Goal: Transaction & Acquisition: Purchase product/service

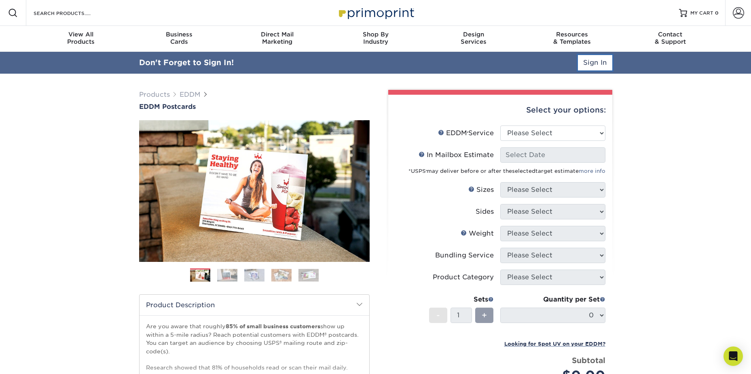
click at [599, 62] on link "Sign In" at bounding box center [595, 62] width 34 height 15
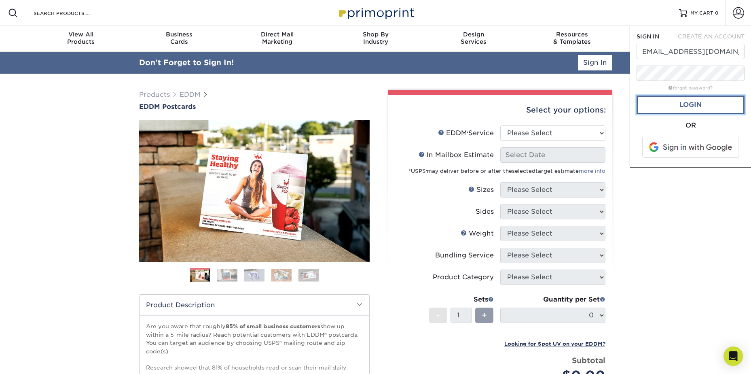
click at [660, 104] on link "Login" at bounding box center [691, 104] width 108 height 19
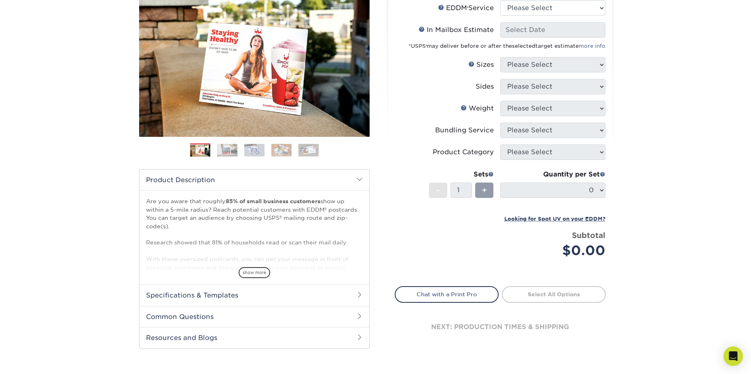
scroll to position [45, 0]
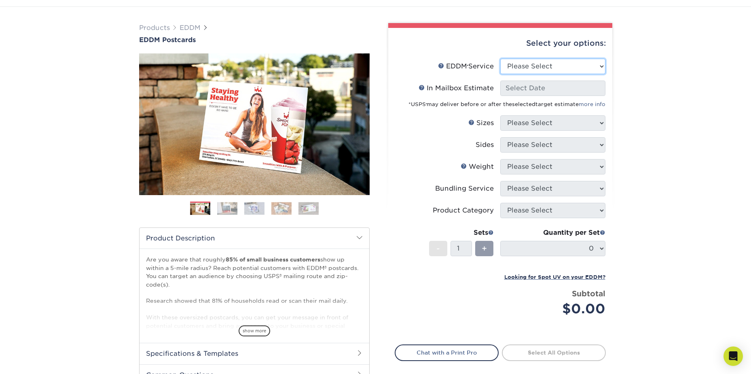
click at [552, 69] on select "Please Select Full Service Print Only" at bounding box center [552, 66] width 105 height 15
select select "full_service"
click at [500, 59] on select "Please Select Full Service Print Only" at bounding box center [552, 66] width 105 height 15
select select "-1"
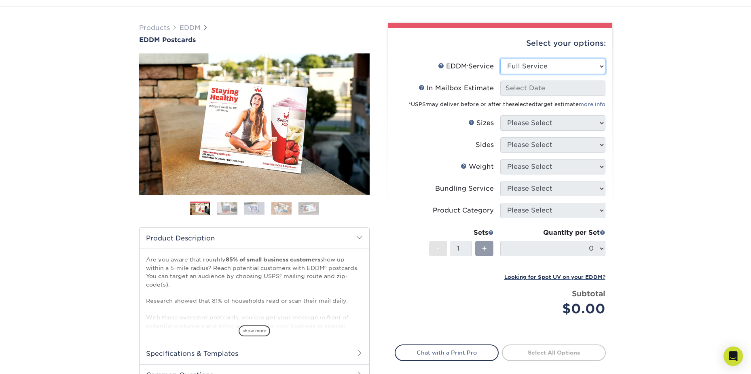
select select "-1"
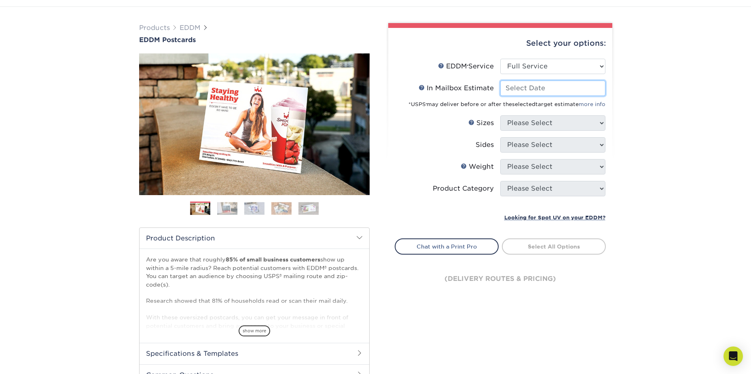
click at [551, 91] on input "In Mailbox Estimate Help In Mailbox Estimate" at bounding box center [552, 87] width 105 height 15
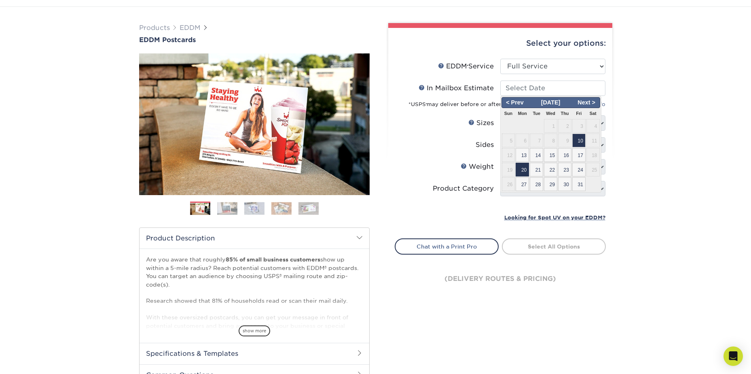
click at [526, 166] on span "20" at bounding box center [522, 170] width 13 height 14
type input "2025-10-20"
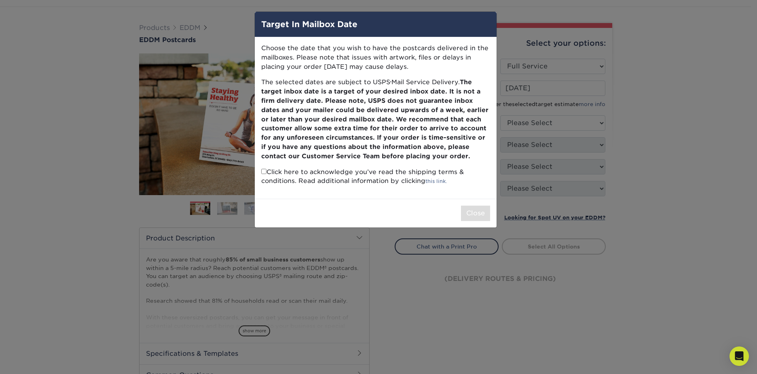
click at [263, 172] on input "checkbox" at bounding box center [263, 171] width 5 height 5
checkbox input "true"
click at [478, 219] on button "Close" at bounding box center [475, 212] width 29 height 15
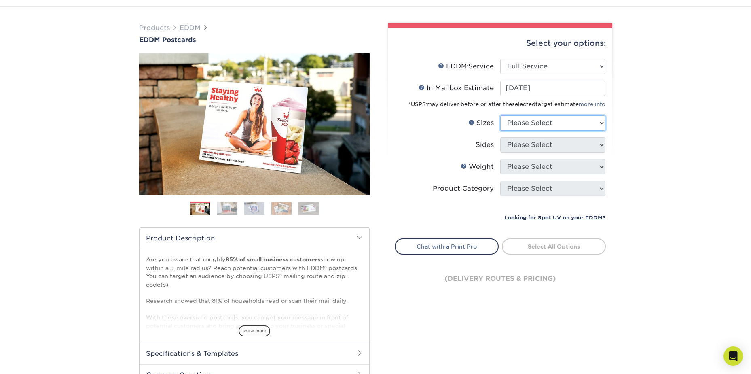
click at [533, 121] on select "Please Select 4.5" x 12" 6" x 12" 6.5" x 8" 6.5" x 9" 6.5" x 12" 7" x 8.5" 8" x…" at bounding box center [552, 122] width 105 height 15
select select "6.50x8.00"
click at [500, 115] on select "Please Select 4.5" x 12" 6" x 12" 6.5" x 8" 6.5" x 9" 6.5" x 12" 7" x 8.5" 8" x…" at bounding box center [552, 122] width 105 height 15
click at [525, 144] on select "Please Select Print Both Sides Print Front Only" at bounding box center [552, 144] width 105 height 15
select select "13abbda7-1d64-4f25-8bb2-c179b224825d"
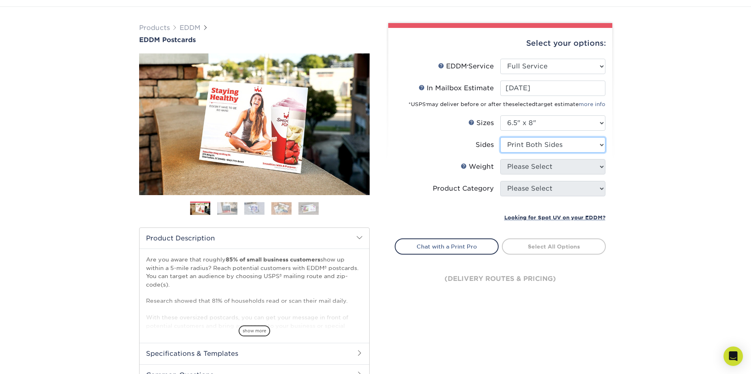
click at [500, 137] on select "Please Select Print Both Sides Print Front Only" at bounding box center [552, 144] width 105 height 15
click at [515, 169] on select "Please Select 16PT 14PT" at bounding box center [552, 166] width 105 height 15
click at [500, 159] on select "Please Select 16PT 14PT" at bounding box center [552, 166] width 105 height 15
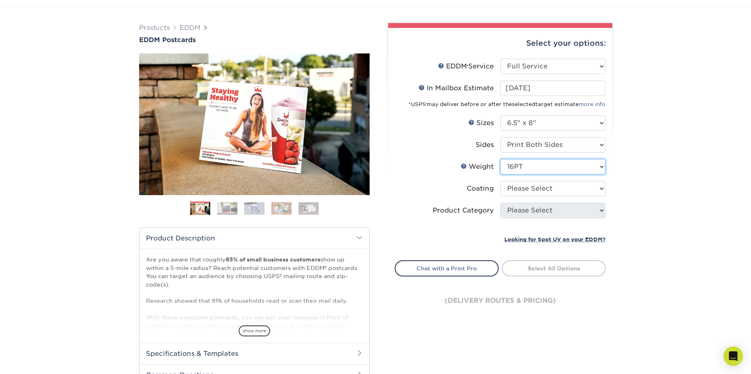
click at [526, 164] on select "Please Select 16PT 14PT" at bounding box center [552, 166] width 105 height 15
select select "14PT"
click at [500, 159] on select "Please Select 16PT 14PT" at bounding box center [552, 166] width 105 height 15
click at [527, 188] on select at bounding box center [552, 188] width 105 height 15
select select "121bb7b5-3b4d-429f-bd8d-bbf80e953313"
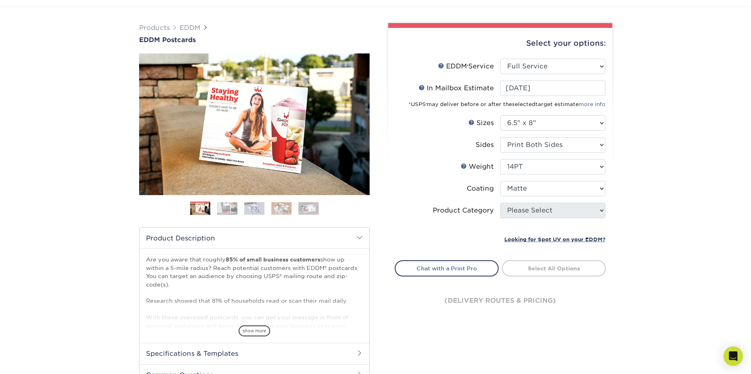
click at [500, 181] on select at bounding box center [552, 188] width 105 height 15
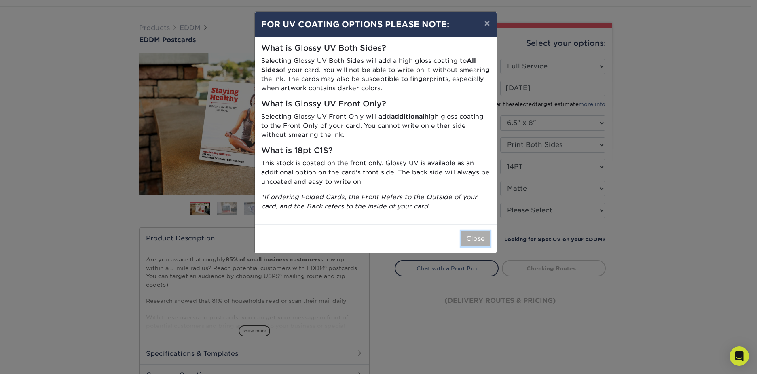
click at [481, 236] on button "Close" at bounding box center [475, 238] width 29 height 15
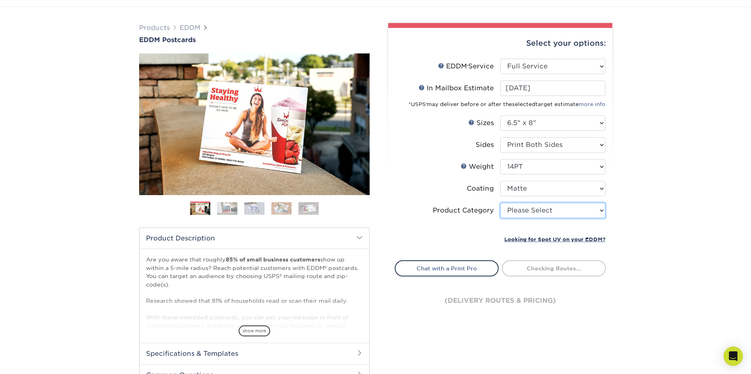
click at [519, 216] on select "Please Select Postcards" at bounding box center [552, 210] width 105 height 15
select select "9b7272e0-d6c8-4c3c-8e97-d3a1bcdab858"
click at [500, 203] on select "Please Select Postcards" at bounding box center [552, 210] width 105 height 15
click at [624, 222] on div "Products EDDM EDDM Postcards Previous Next" at bounding box center [375, 223] width 751 height 432
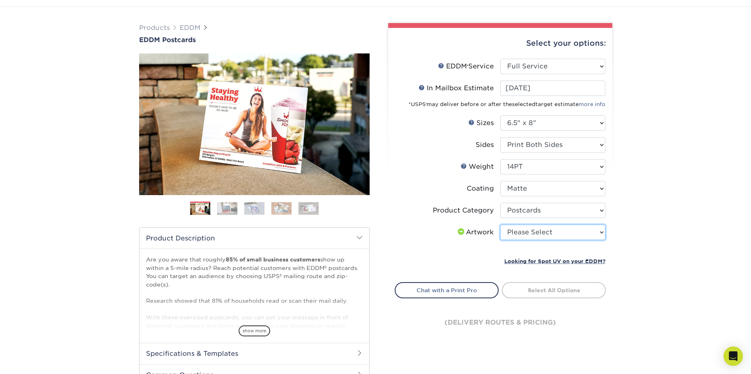
click at [588, 236] on select "Please Select I will upload files I need a design - $150" at bounding box center [552, 231] width 105 height 15
select select "upload"
click at [500, 224] on select "Please Select I will upload files I need a design - $150" at bounding box center [552, 231] width 105 height 15
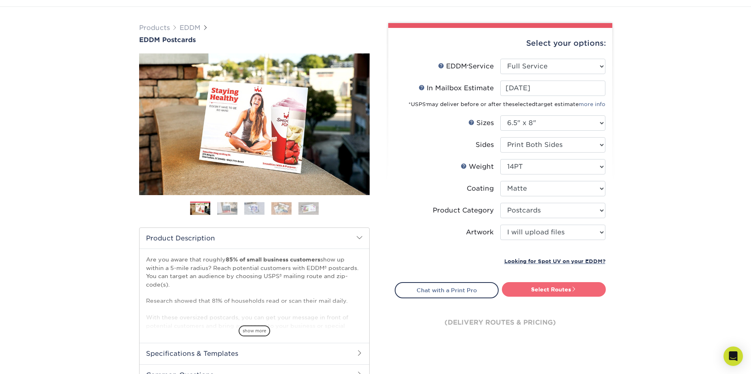
click at [556, 287] on link "Select Routes" at bounding box center [554, 289] width 104 height 15
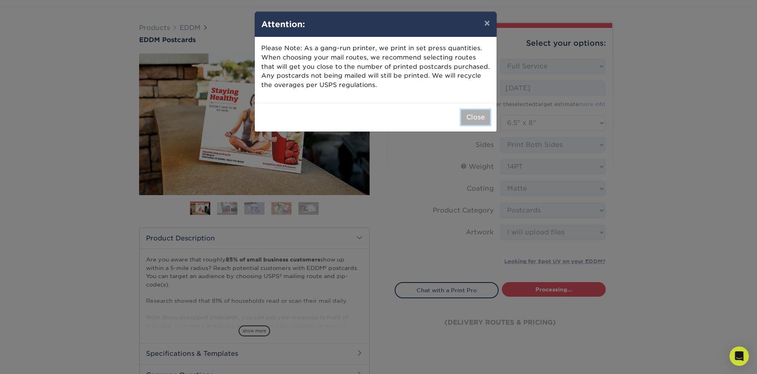
click at [488, 119] on button "Close" at bounding box center [475, 117] width 29 height 15
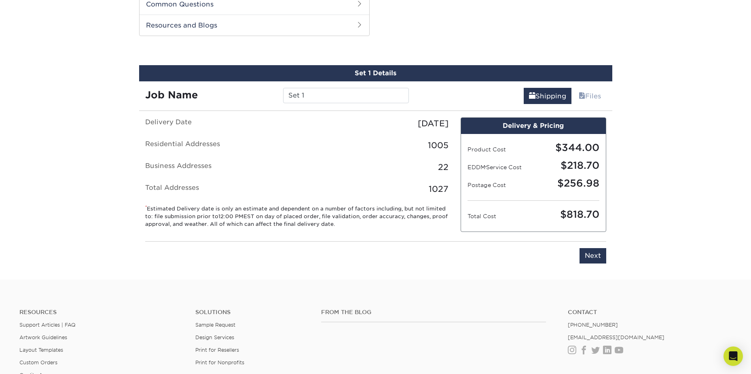
scroll to position [412, 0]
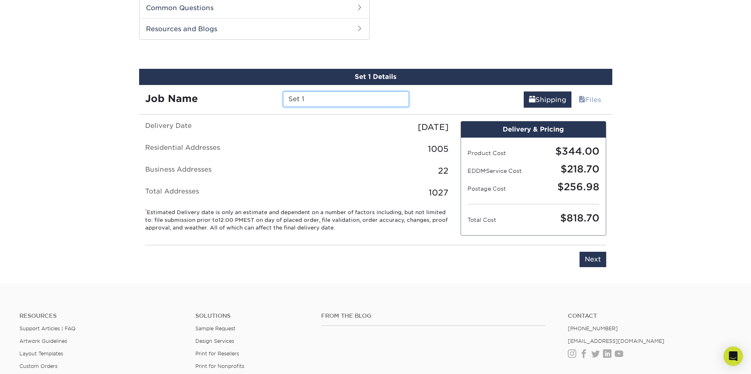
click at [319, 104] on input "Set 1" at bounding box center [346, 98] width 126 height 15
type input "Paicines/Tres Pinos / Biterwater/Hollister"
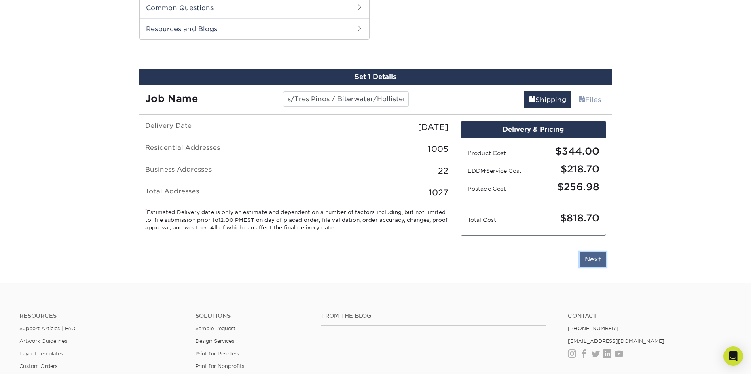
click at [585, 255] on input "Next" at bounding box center [593, 259] width 27 height 15
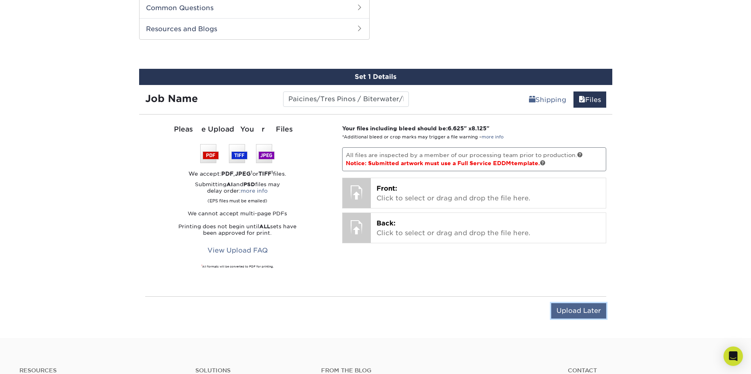
click at [590, 313] on input "Upload Later" at bounding box center [578, 310] width 55 height 15
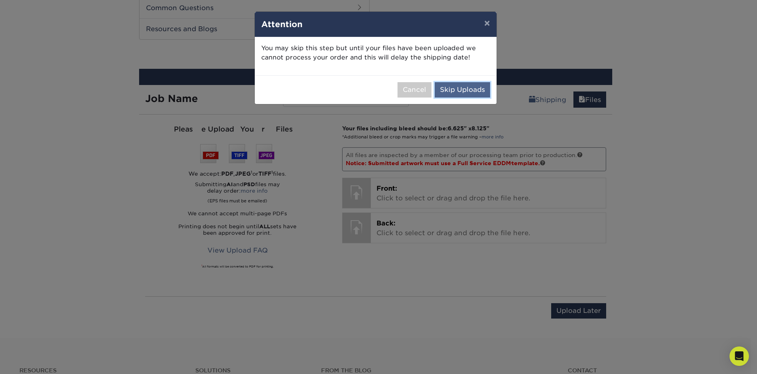
click at [483, 89] on button "Skip Uploads" at bounding box center [462, 89] width 55 height 15
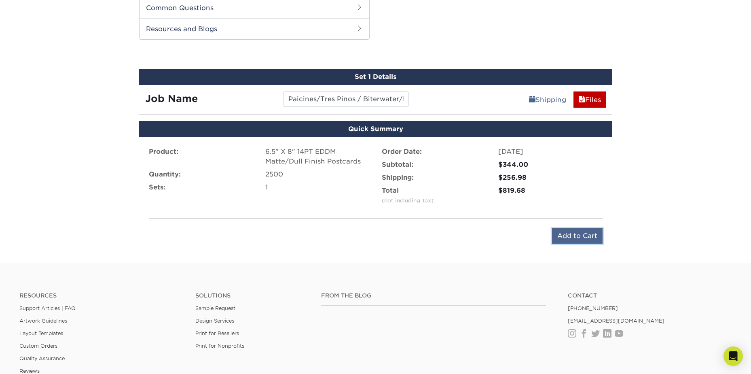
click at [580, 241] on input "Add to Cart" at bounding box center [577, 235] width 51 height 15
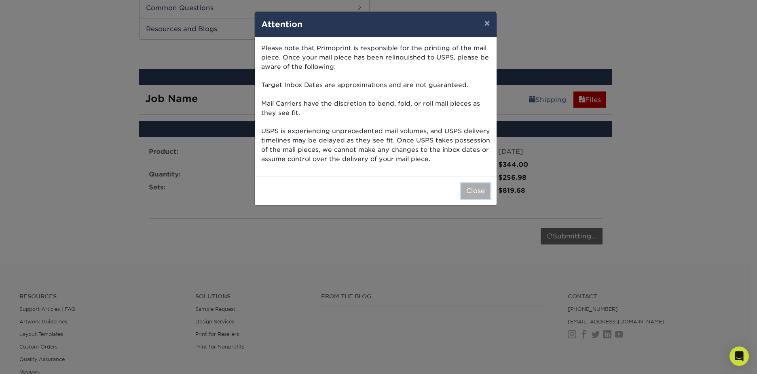
click at [467, 190] on button "Close" at bounding box center [475, 190] width 29 height 15
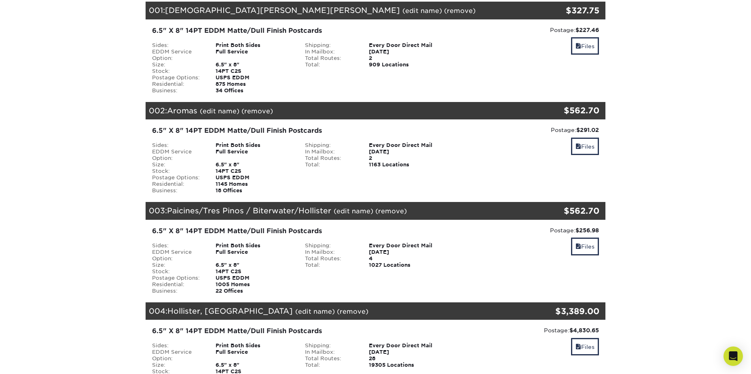
scroll to position [81, 0]
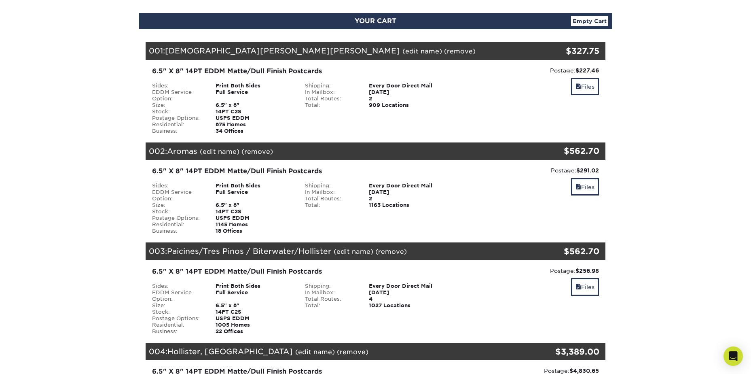
click at [364, 102] on div "2" at bounding box center [407, 98] width 89 height 6
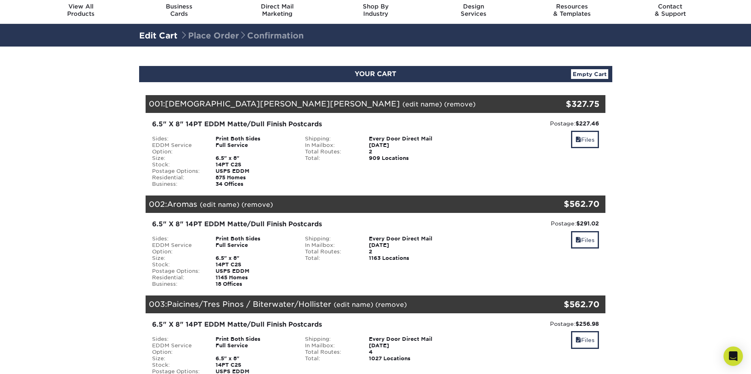
scroll to position [0, 0]
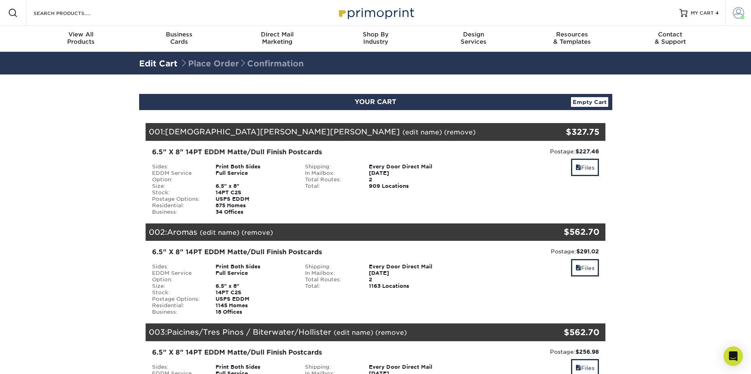
click at [736, 12] on span at bounding box center [738, 12] width 11 height 11
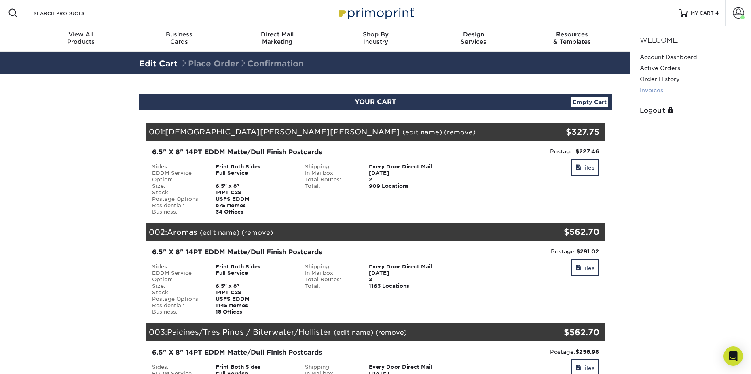
click at [652, 89] on link "Invoices" at bounding box center [691, 90] width 102 height 11
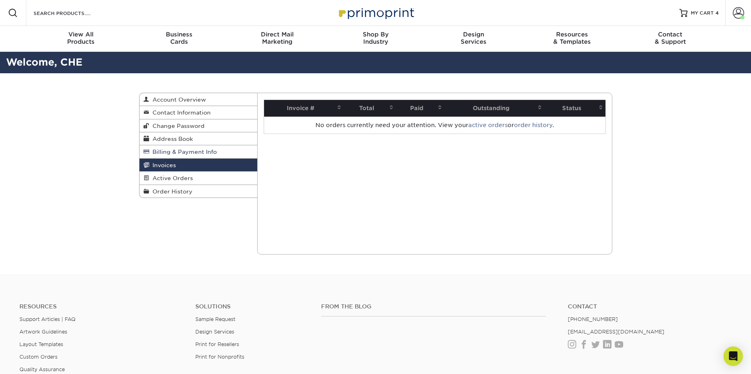
click at [189, 153] on span "Billing & Payment Info" at bounding box center [183, 151] width 68 height 6
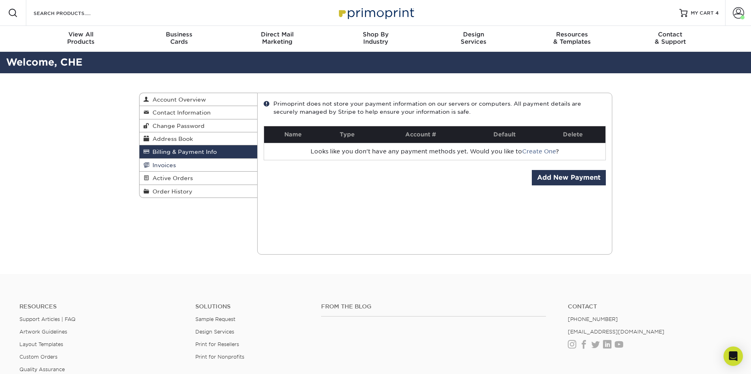
click at [189, 161] on link "Invoices" at bounding box center [199, 165] width 118 height 13
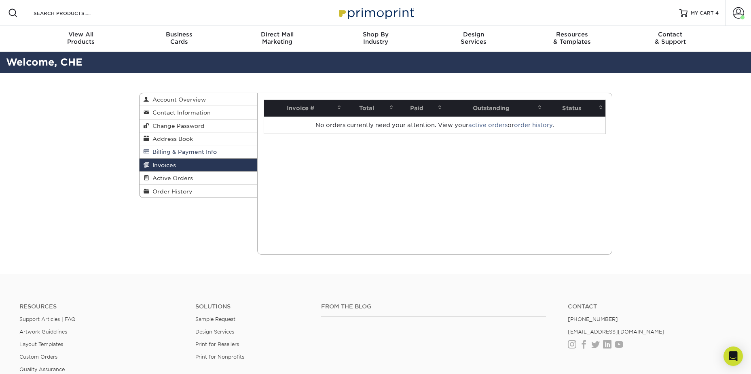
click at [191, 152] on span "Billing & Payment Info" at bounding box center [183, 151] width 68 height 6
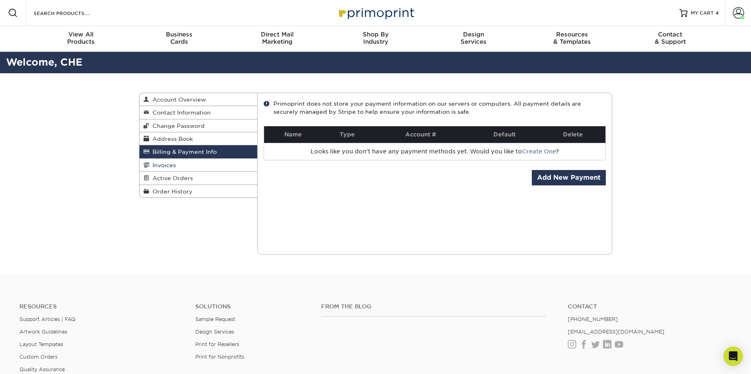
click at [201, 159] on link "Invoices" at bounding box center [199, 165] width 118 height 13
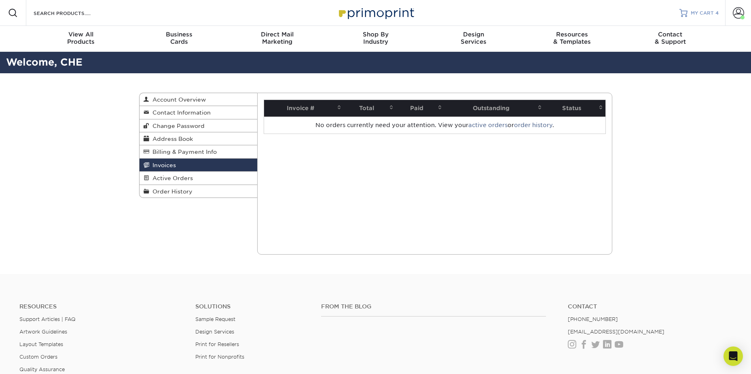
click at [694, 13] on span "MY CART" at bounding box center [702, 13] width 23 height 7
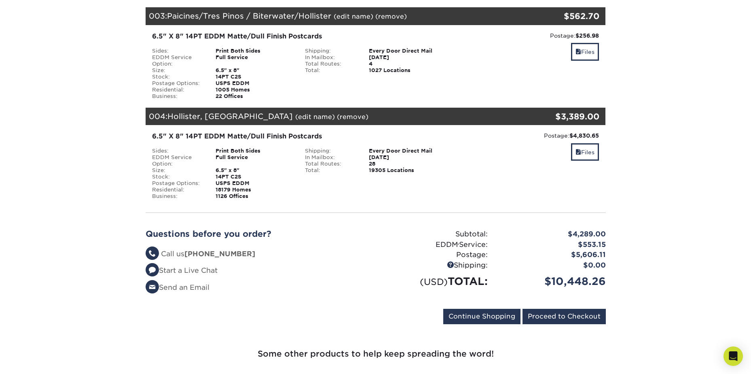
scroll to position [283, 0]
